Goal: Information Seeking & Learning: Learn about a topic

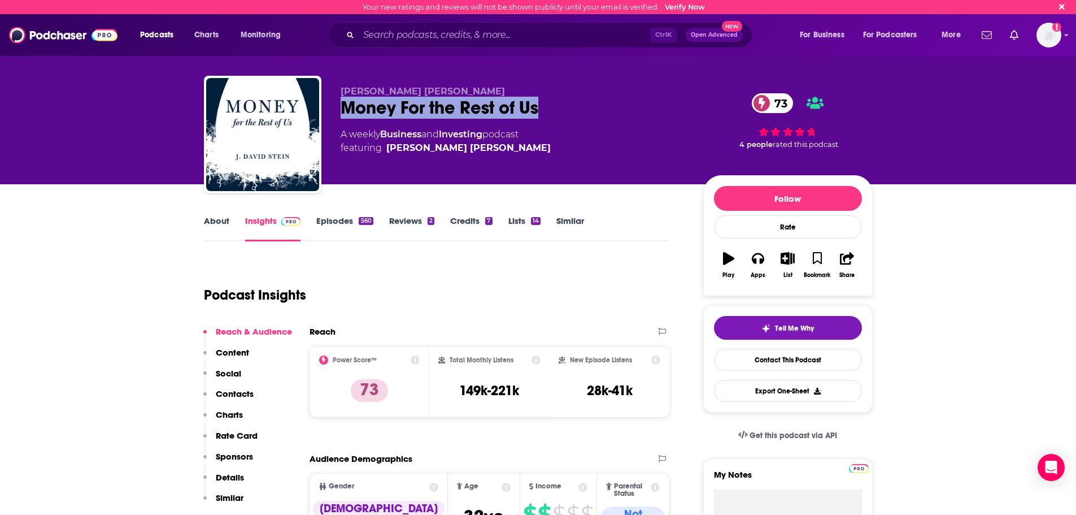
drag, startPoint x: 554, startPoint y: 112, endPoint x: 341, endPoint y: 109, distance: 212.5
click at [341, 109] on div "Money For the Rest of Us 73" at bounding box center [513, 108] width 345 height 22
copy h2 "Money For the Rest of Us"
click at [533, 260] on div "Podcast Insights" at bounding box center [432, 288] width 457 height 58
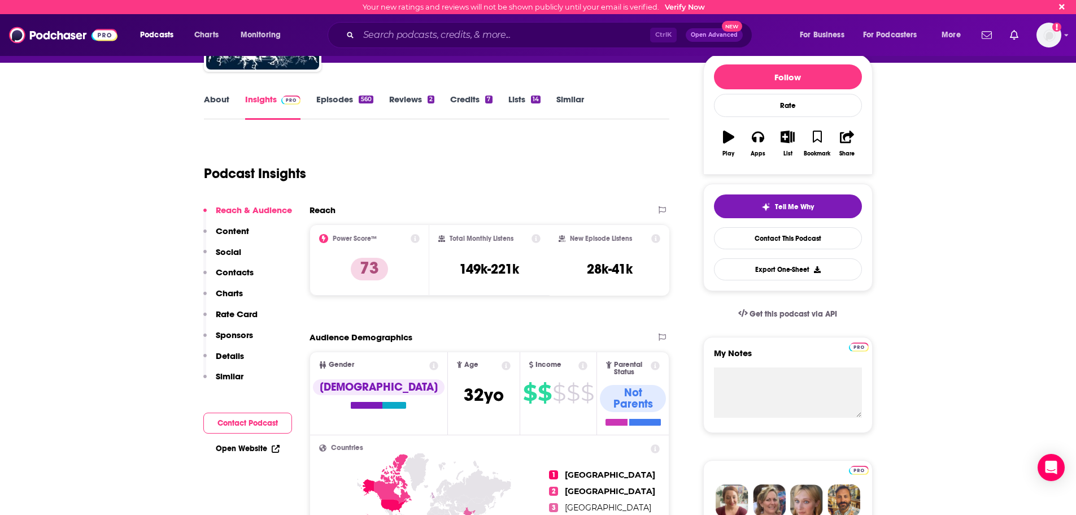
scroll to position [113, 0]
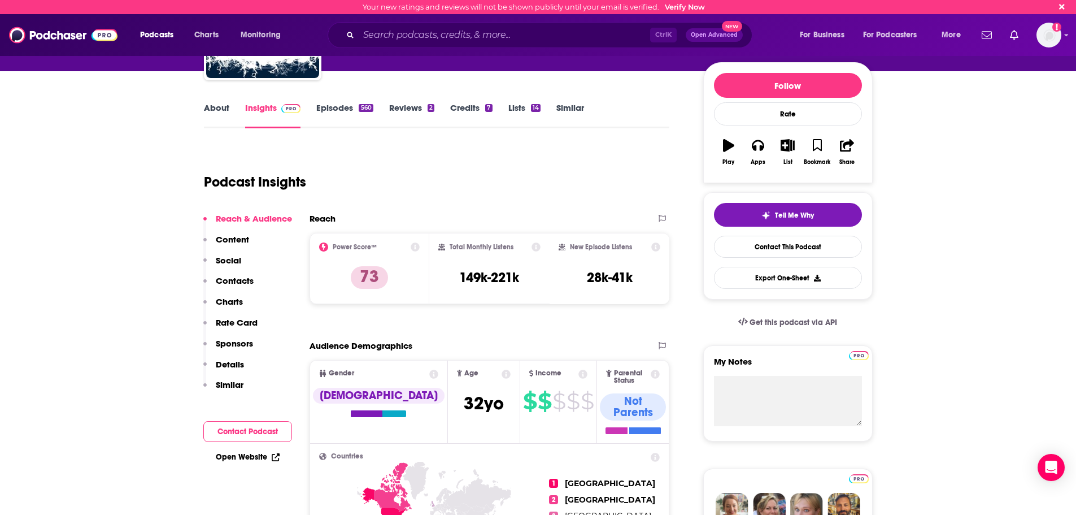
click at [216, 108] on link "About" at bounding box center [216, 115] width 25 height 26
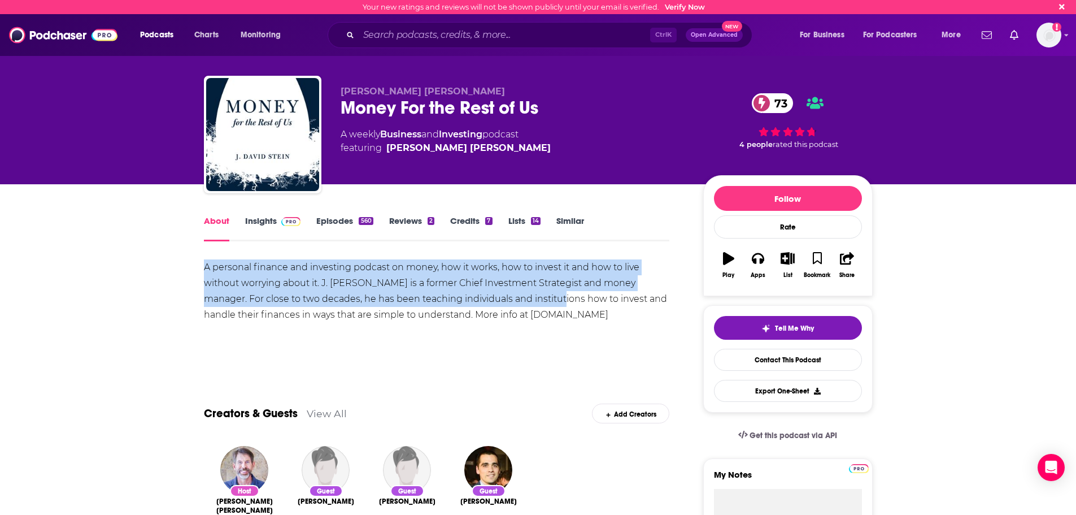
drag, startPoint x: 202, startPoint y: 267, endPoint x: 528, endPoint y: 294, distance: 327.2
